Goal: Information Seeking & Learning: Find specific page/section

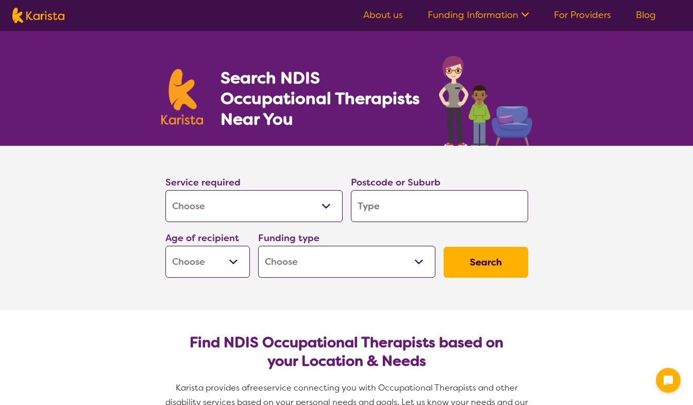
select select "[MEDICAL_DATA]"
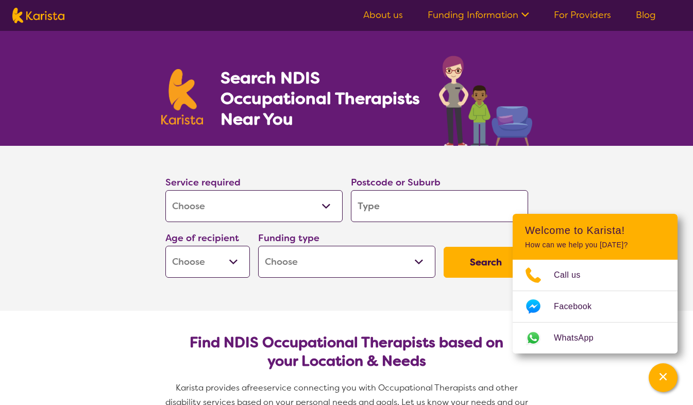
click at [367, 205] on input "search" at bounding box center [439, 206] width 177 height 32
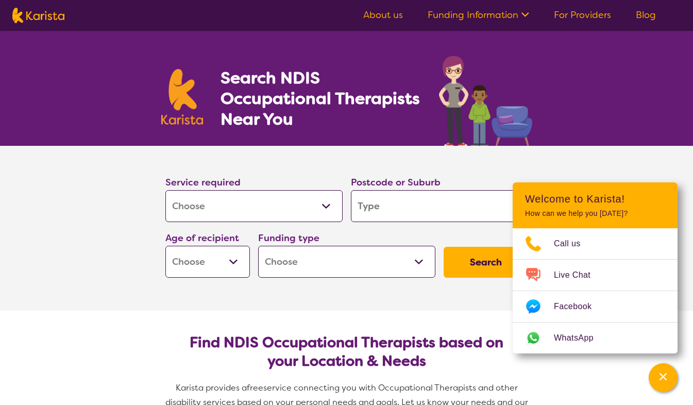
click at [367, 207] on input "search" at bounding box center [439, 206] width 177 height 32
type input "3"
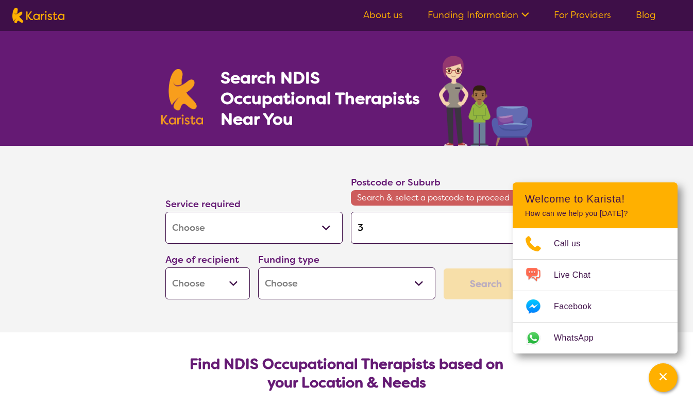
type input "33"
type input "334"
type input "3340"
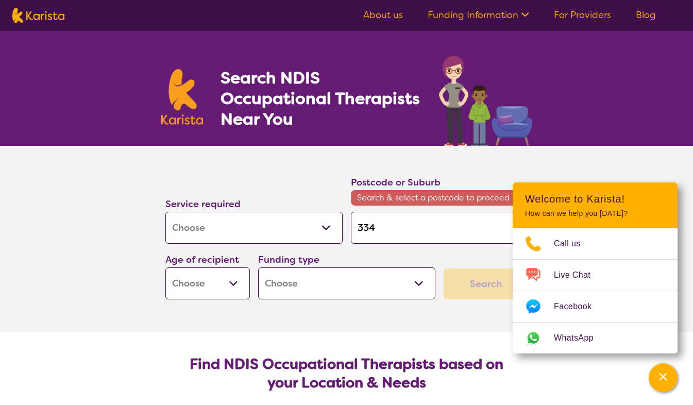
type input "3340"
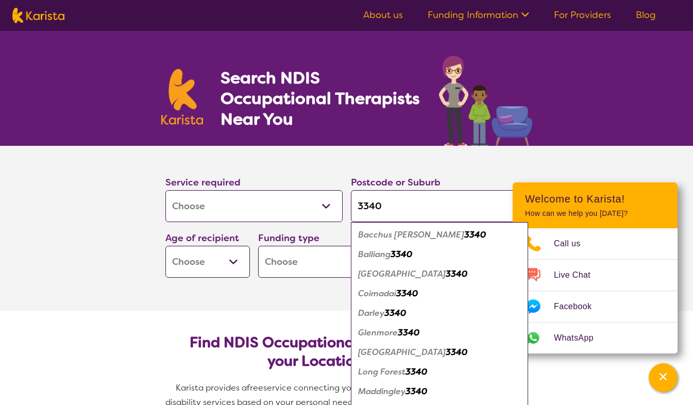
type input "3340"
click at [392, 237] on em "Bacchus [PERSON_NAME]" at bounding box center [411, 234] width 106 height 11
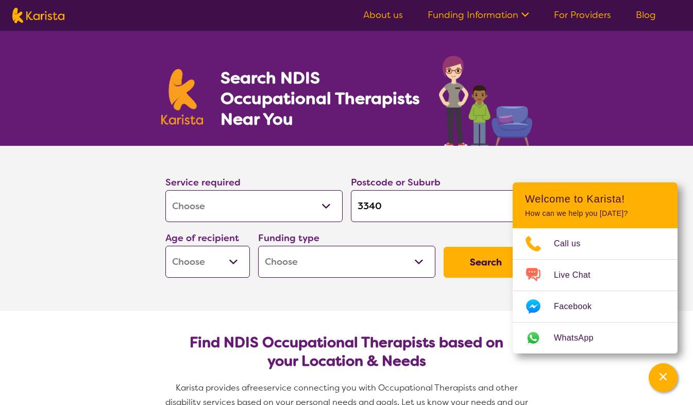
click at [465, 261] on button "Search" at bounding box center [486, 262] width 85 height 31
click at [225, 259] on select "Early Childhood - 0 to 9 Child - 10 to 11 Adolescent - 12 to 17 Adult - 18 to 6…" at bounding box center [207, 262] width 85 height 32
select select "AG"
click at [165, 246] on select "Early Childhood - 0 to 9 Child - 10 to 11 Adolescent - 12 to 17 Adult - 18 to 6…" at bounding box center [207, 262] width 85 height 32
select select "AG"
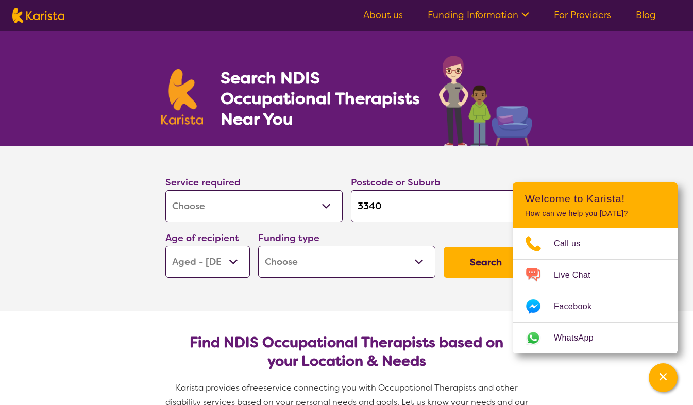
click at [353, 267] on select "Home Care Package (HCP) National Disability Insurance Scheme (NDIS) I don't know" at bounding box center [346, 262] width 177 height 32
select select "HCP"
click at [258, 246] on select "Home Care Package (HCP) National Disability Insurance Scheme (NDIS) I don't know" at bounding box center [346, 262] width 177 height 32
select select "HCP"
click at [476, 260] on button "Search" at bounding box center [486, 262] width 85 height 31
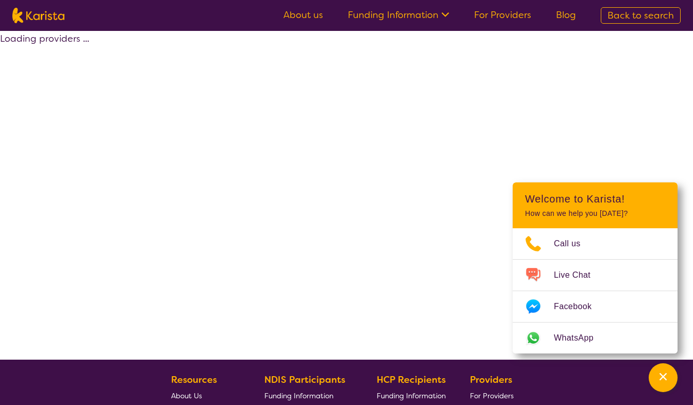
select select "[MEDICAL_DATA]"
select select "AG"
select select "HCP"
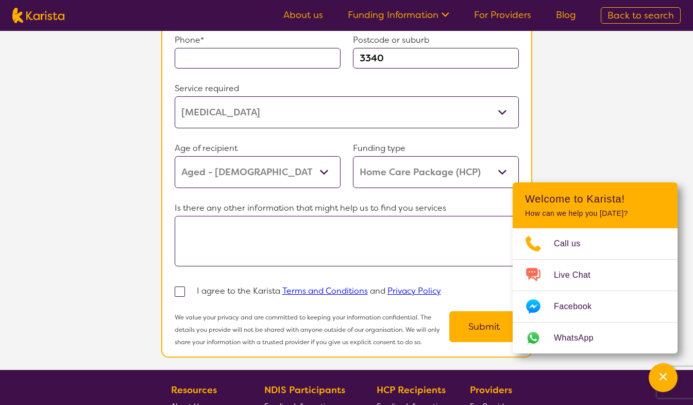
scroll to position [919, 0]
